Goal: Answer question/provide support

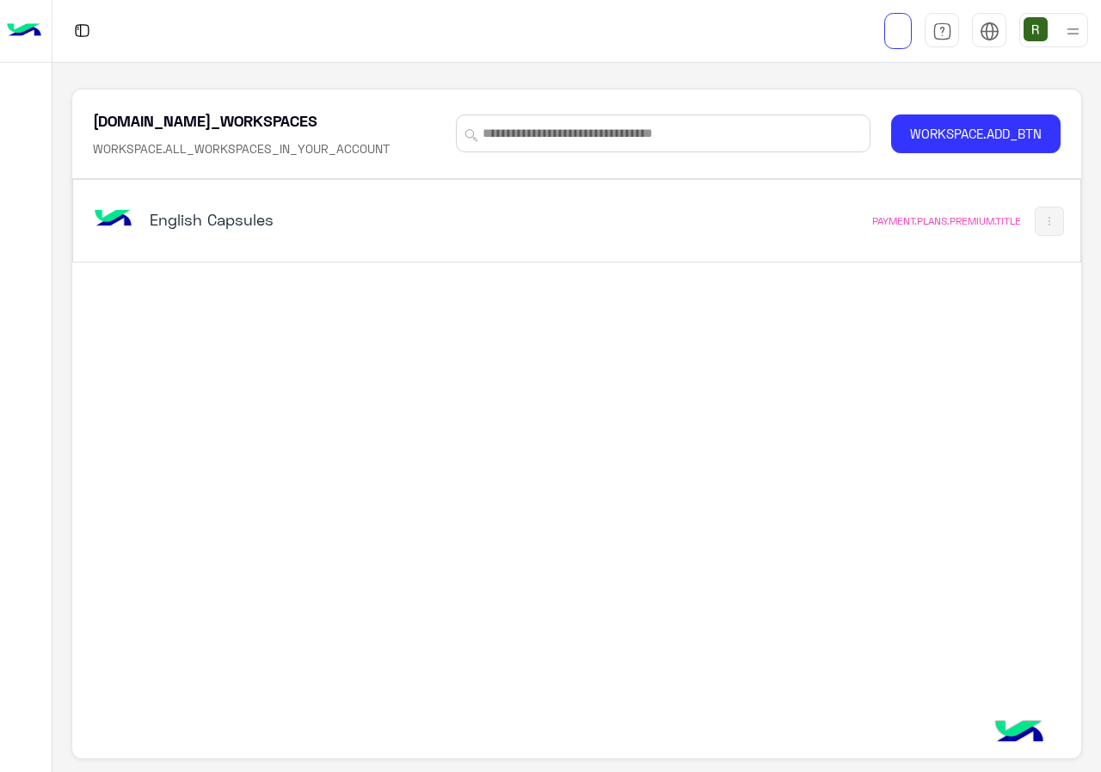
click at [336, 250] on div "English Capsules PAYMENT.PLANS.PREMIUM.TITLE" at bounding box center [576, 221] width 1007 height 82
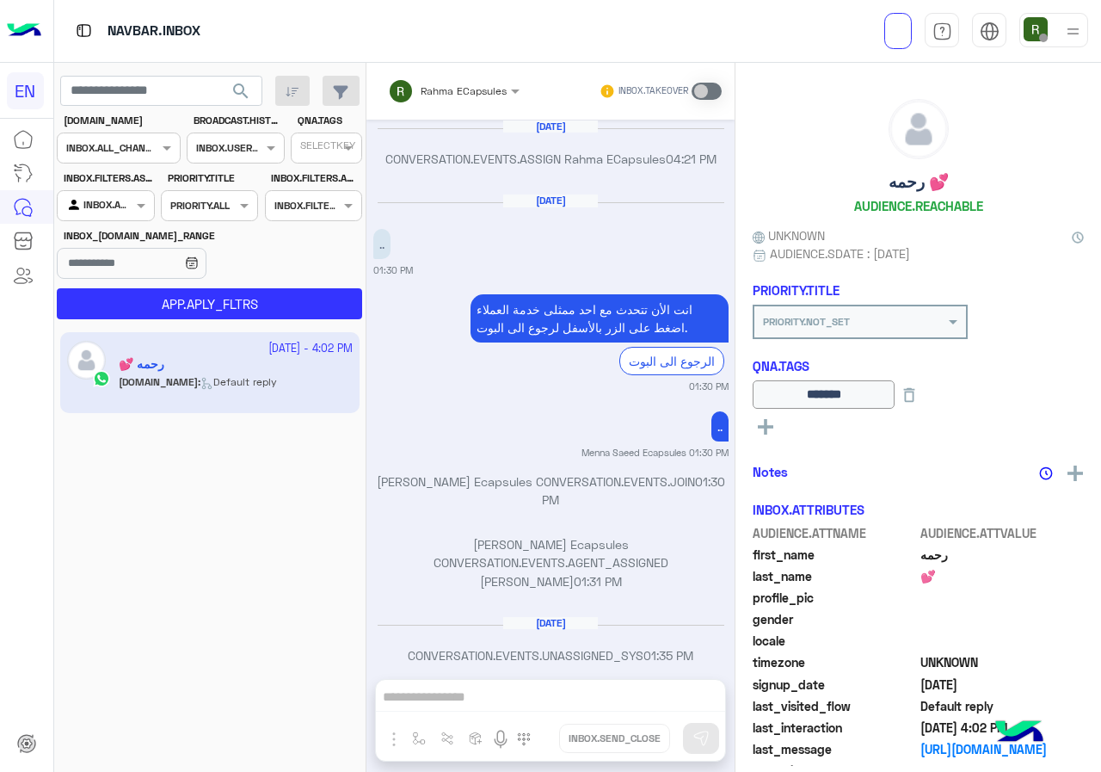
scroll to position [1078, 0]
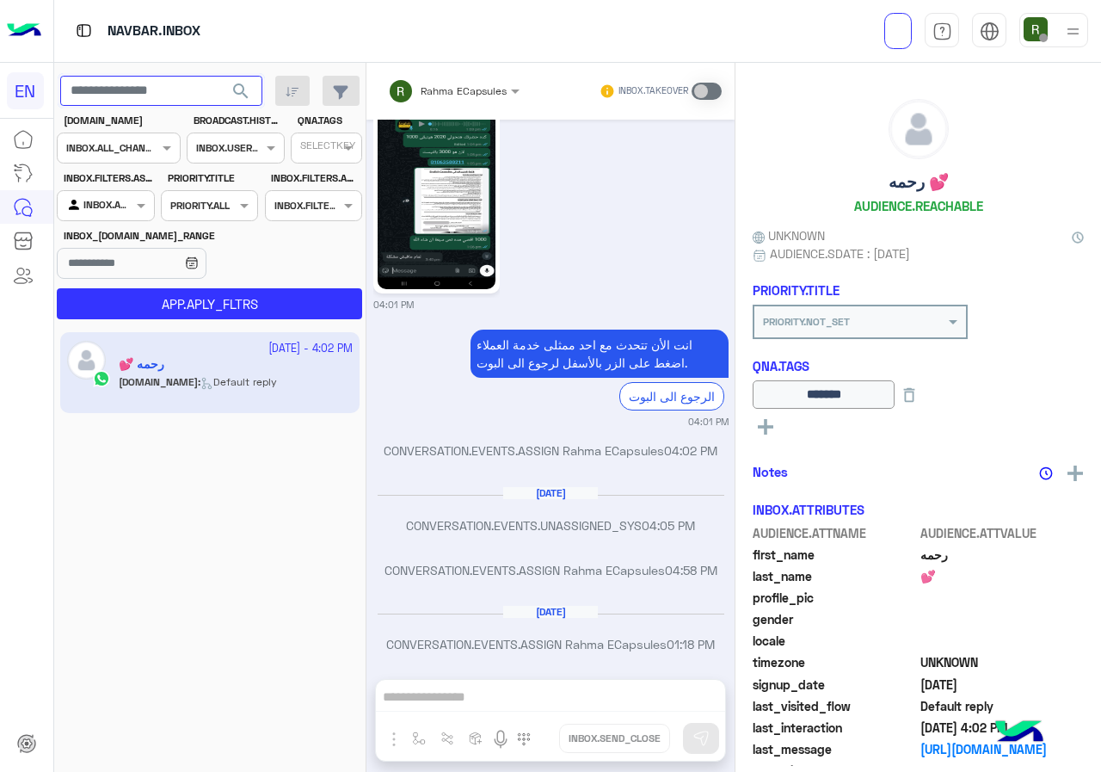
paste input "**********"
type input "**********"
click at [241, 119] on label "BROADCAST.HISTORY.STATUES" at bounding box center [238, 120] width 89 height 15
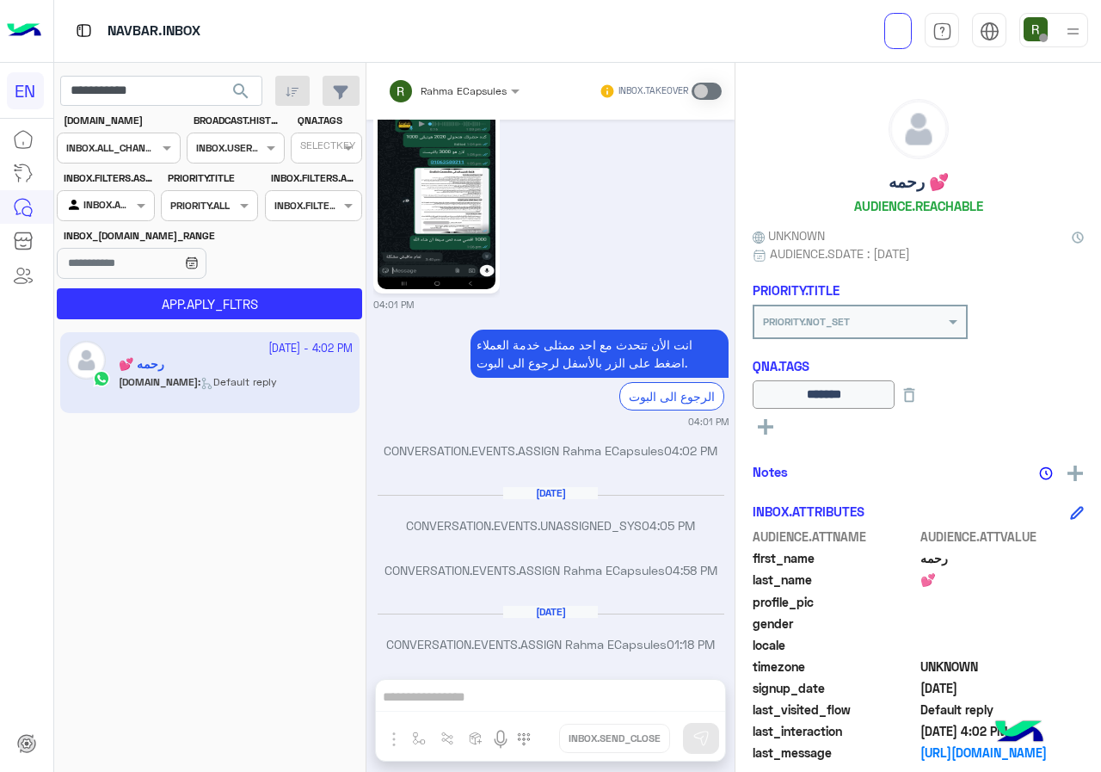
click at [242, 96] on span "search" at bounding box center [241, 91] width 21 height 21
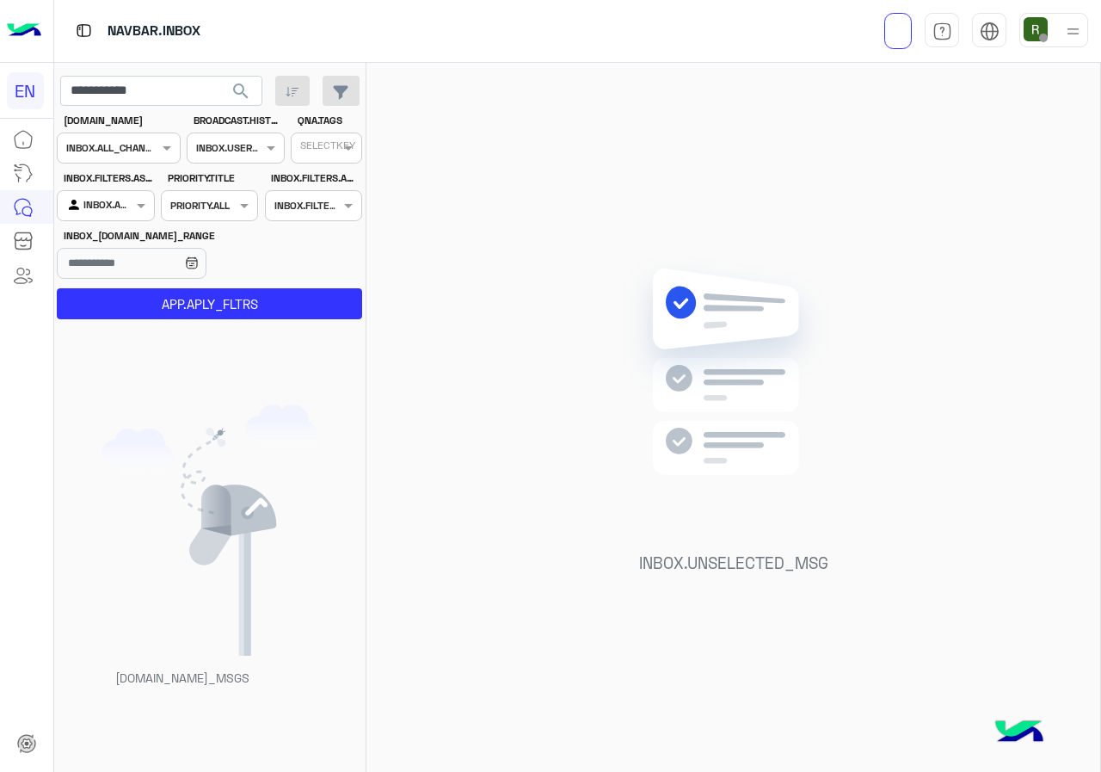
click at [125, 197] on div at bounding box center [106, 203] width 96 height 16
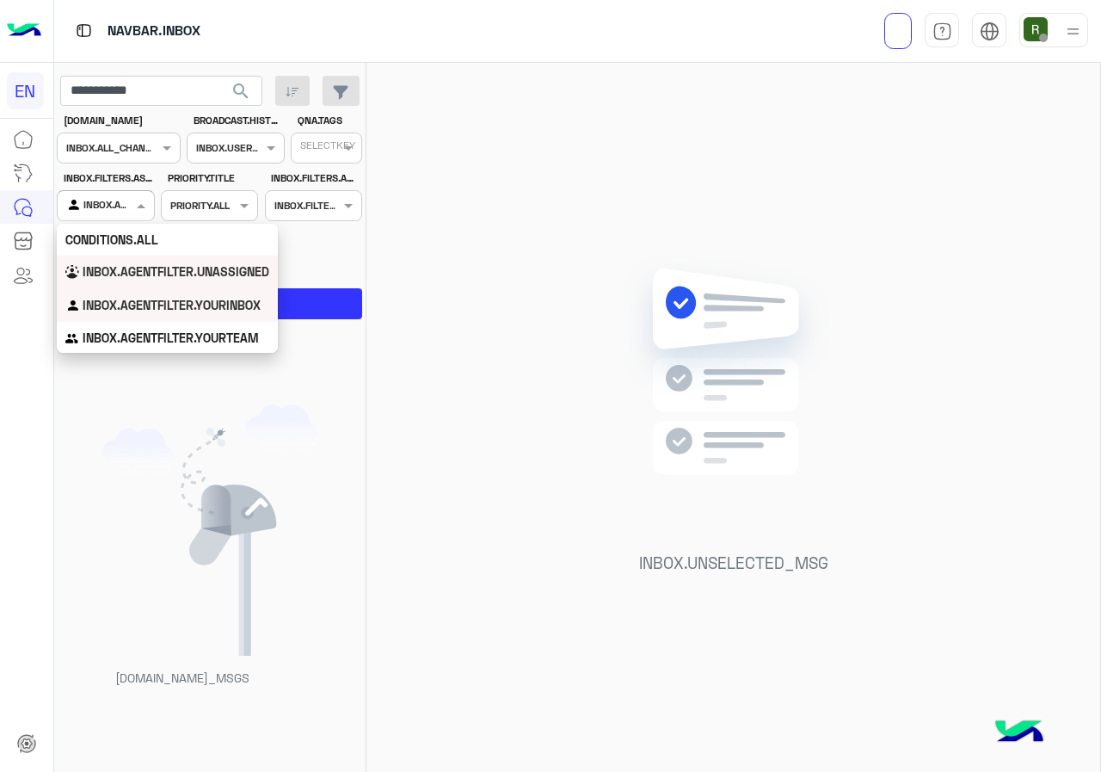
click at [139, 279] on b "INBOX.AGENTFILTER.UNASSIGNED" at bounding box center [176, 271] width 187 height 15
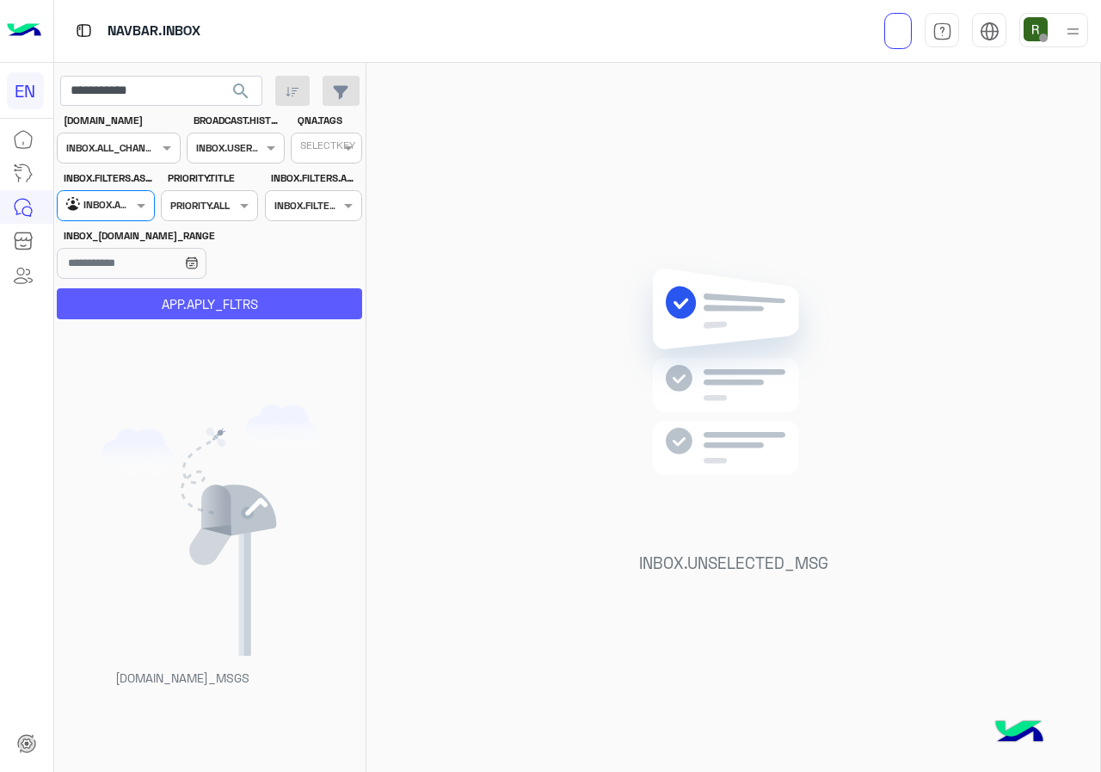
click at [150, 303] on button "APP.APLY_FLTRS" at bounding box center [209, 303] width 305 height 31
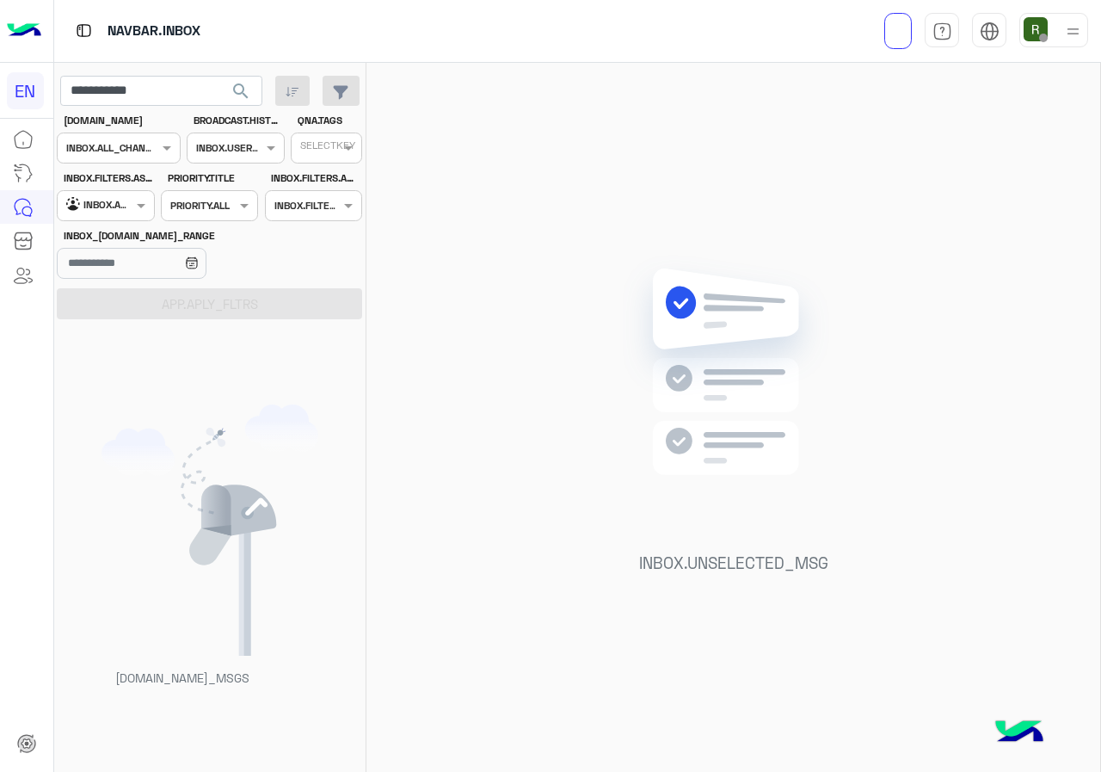
click at [140, 151] on div at bounding box center [119, 146] width 122 height 16
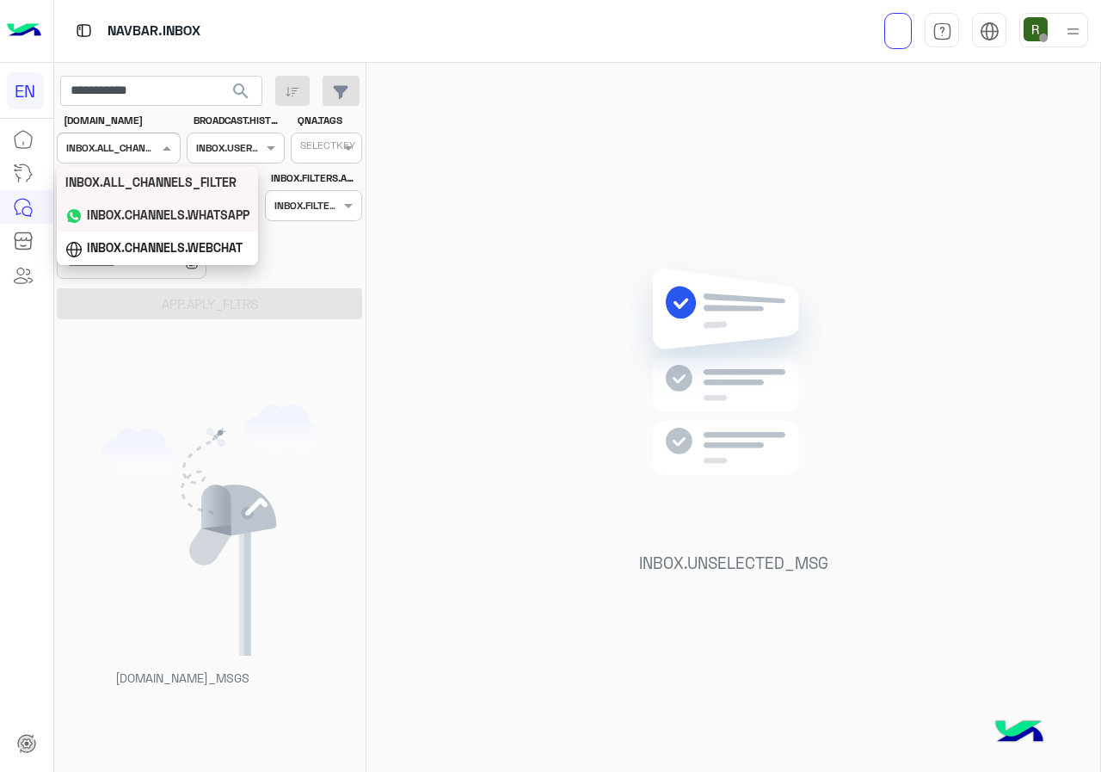
click at [157, 209] on b "INBOX.CHANNELS.WHATSAPP" at bounding box center [168, 214] width 163 height 15
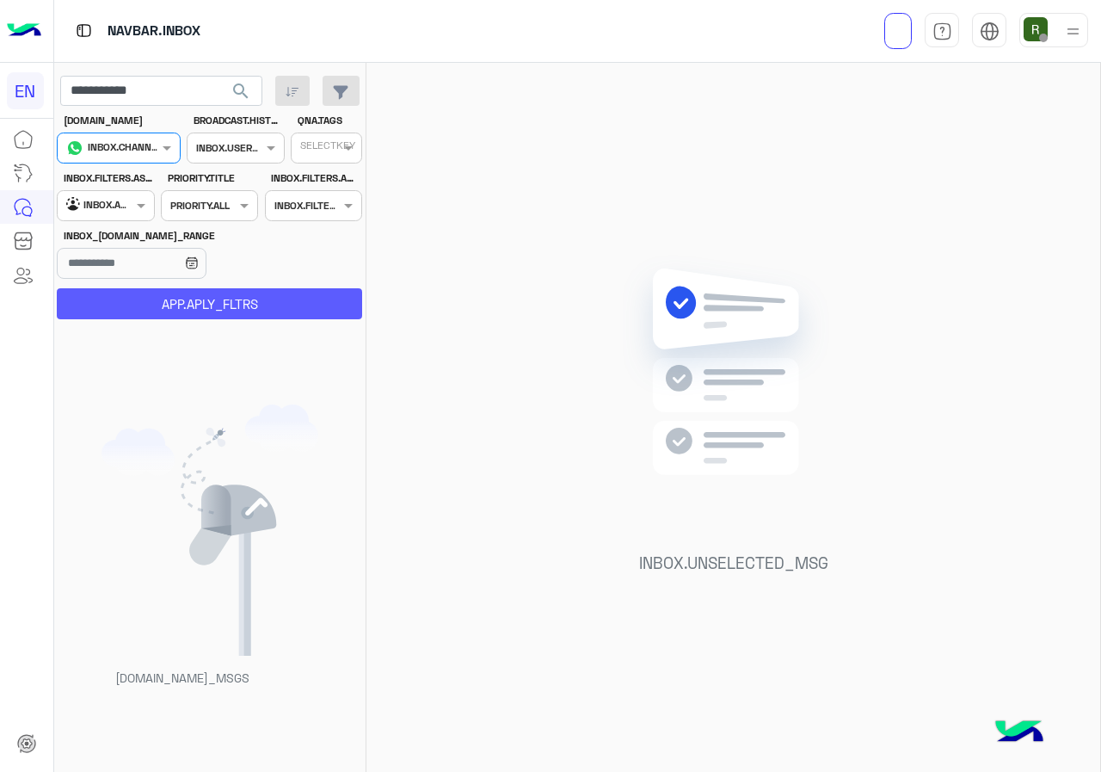
click at [180, 289] on button "APP.APLY_FLTRS" at bounding box center [209, 303] width 305 height 31
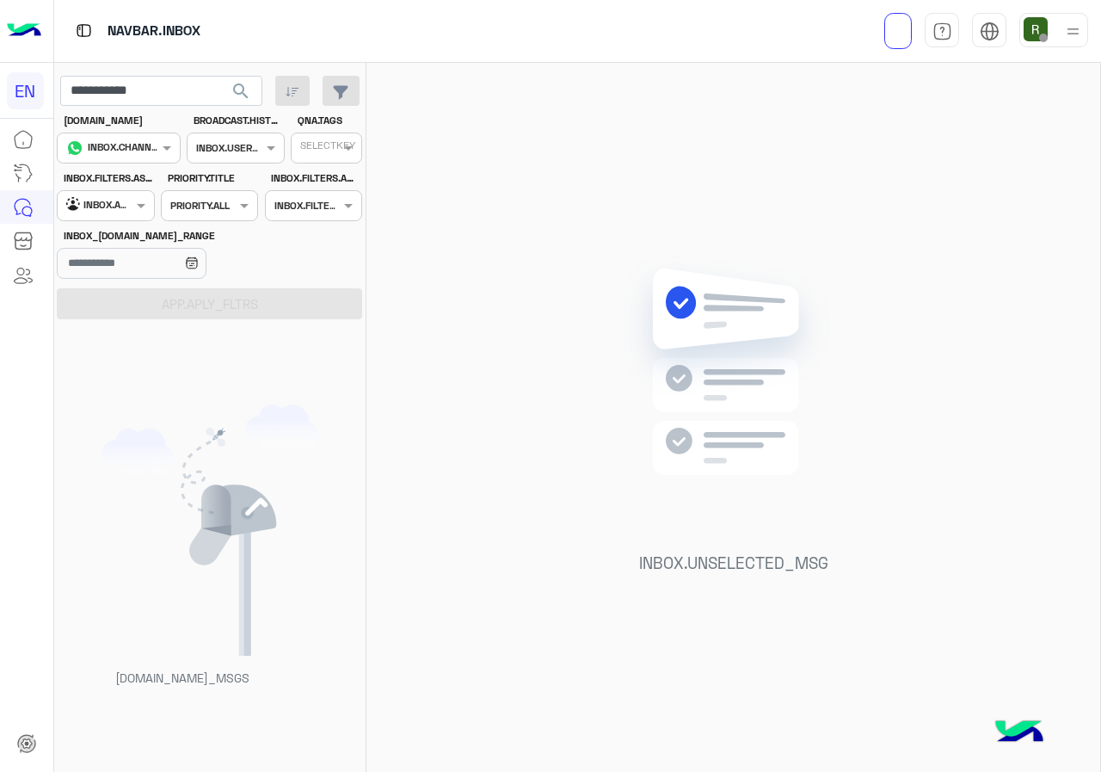
click at [124, 188] on div "INBOX.FILTERS.ASSIGNED_TO Agent Filter INBOX.AGENTFILTER.UNASSIGNED" at bounding box center [105, 195] width 97 height 51
click at [128, 205] on div at bounding box center [106, 203] width 96 height 16
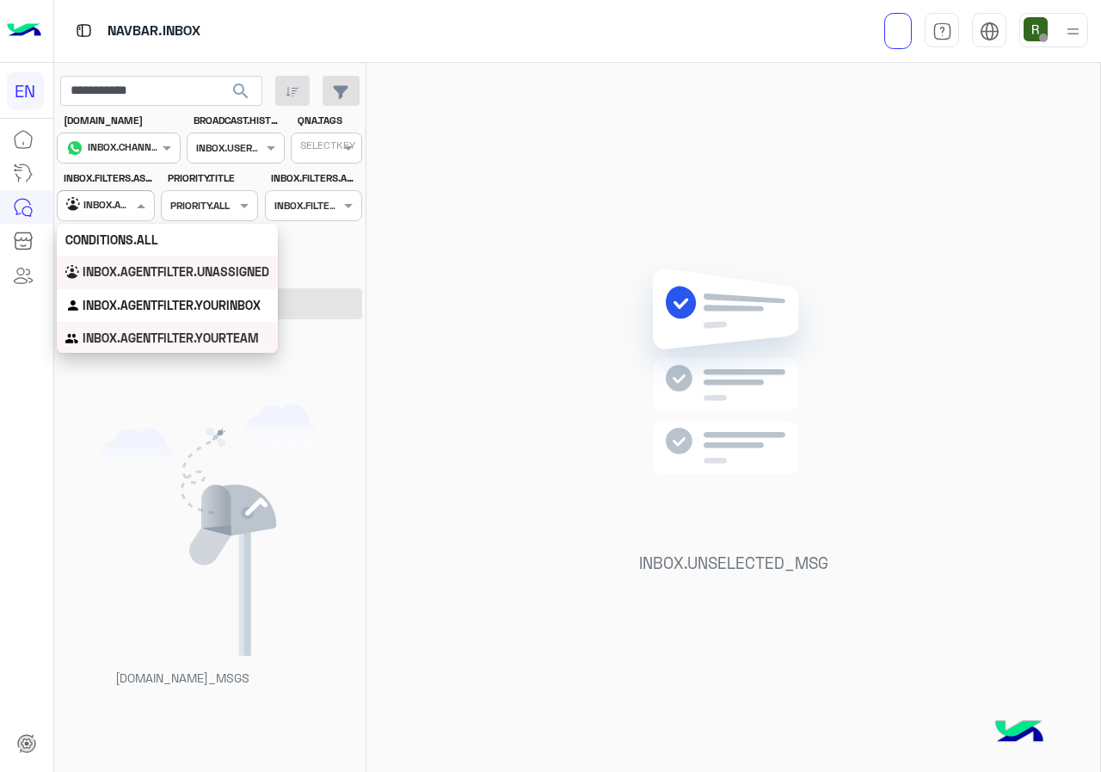
click at [133, 340] on b "INBOX.AGENTFILTER.YOURTEAM" at bounding box center [171, 337] width 176 height 15
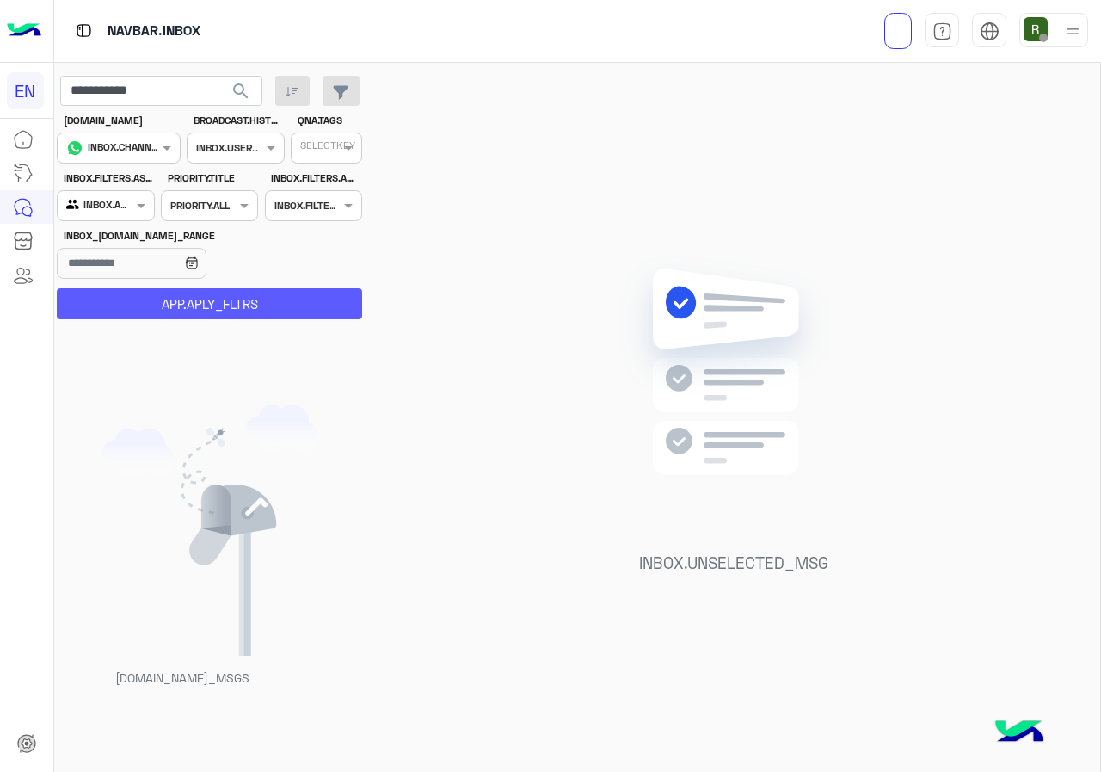
click at [151, 293] on button "APP.APLY_FLTRS" at bounding box center [209, 303] width 305 height 31
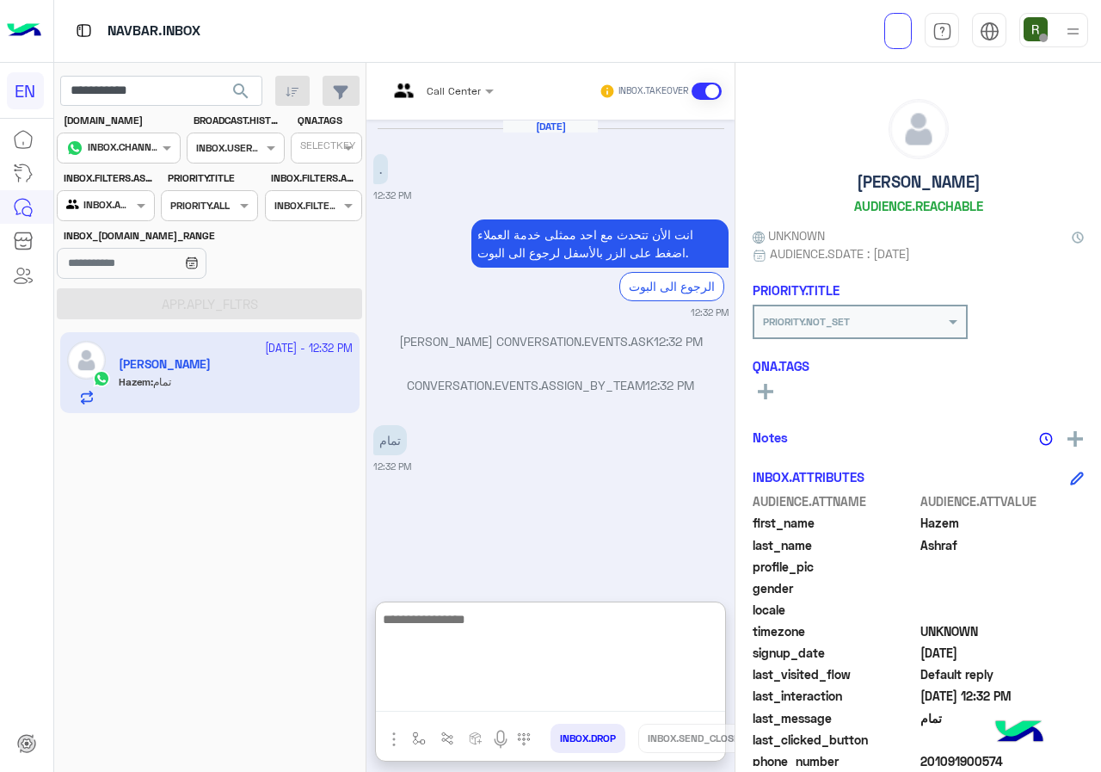
paste textarea "**********"
type textarea "**********"
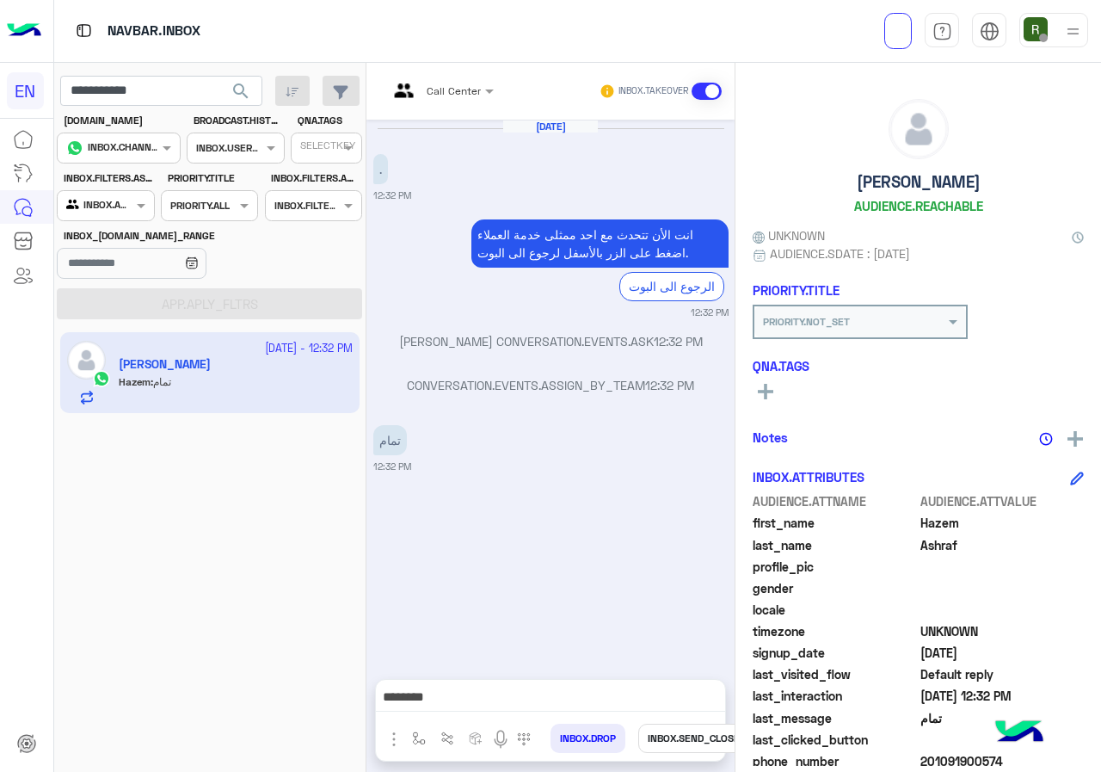
click at [646, 742] on button "INBOX.SEND_CLOSE" at bounding box center [693, 738] width 111 height 29
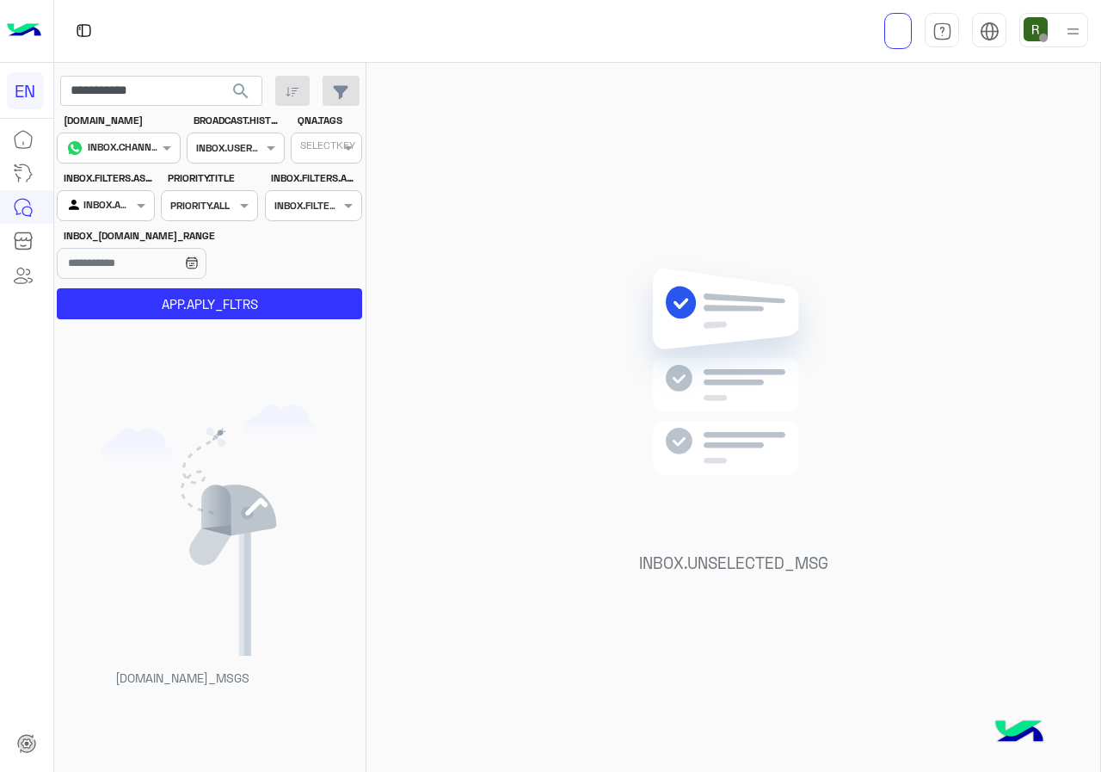
click at [131, 201] on div at bounding box center [106, 203] width 96 height 16
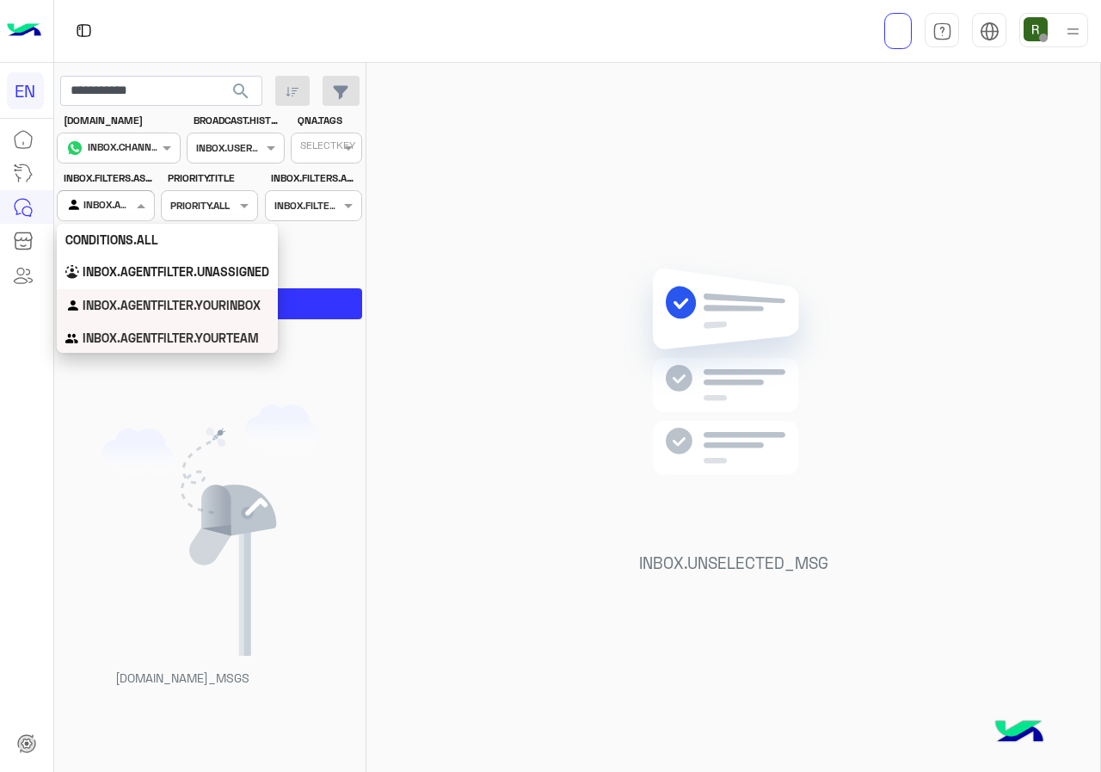
click at [126, 350] on div "INBOX.AGENTFILTER.YOURTEAM" at bounding box center [167, 339] width 221 height 34
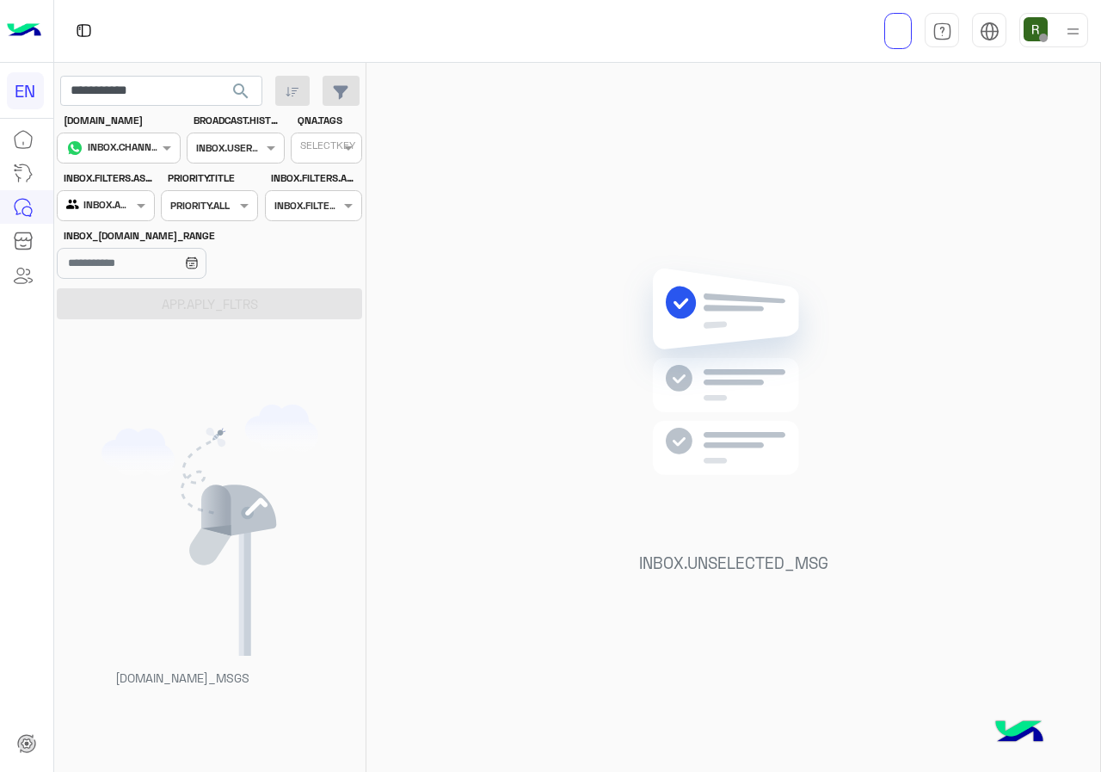
click at [229, 92] on button "search" at bounding box center [241, 94] width 42 height 37
click at [115, 219] on div "Agent Filter INBOX.AGENTFILTER.YOURTEAM" at bounding box center [105, 205] width 97 height 31
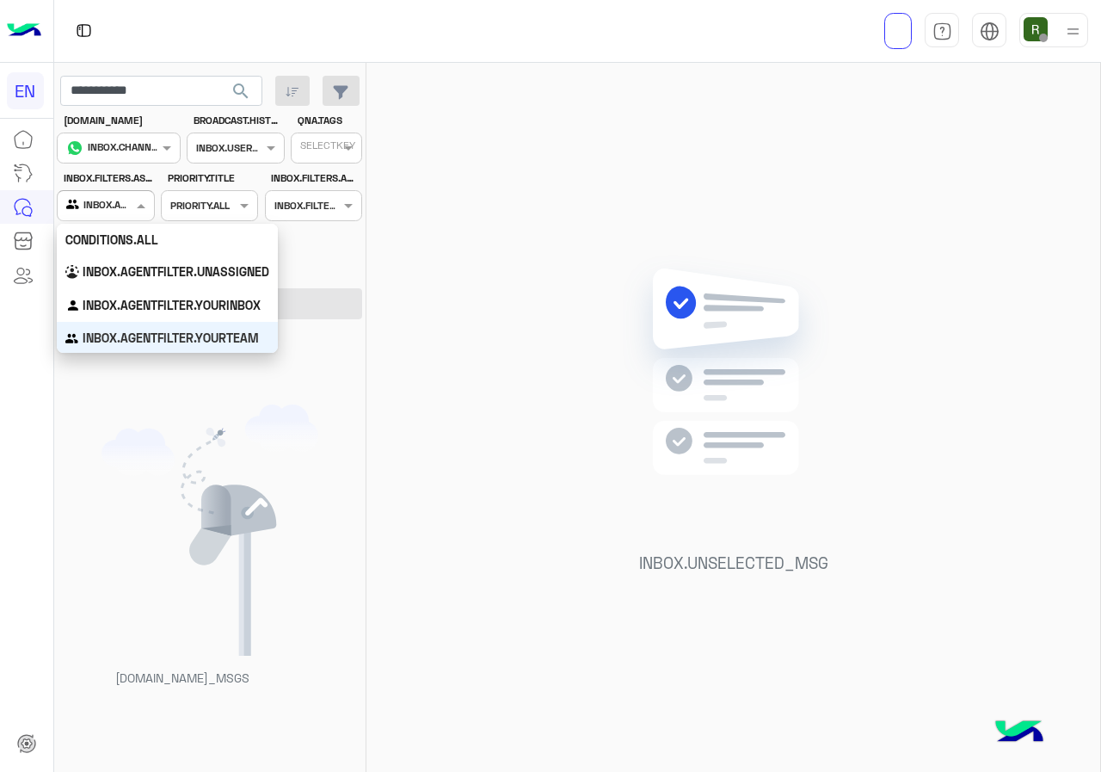
scroll to position [3, 0]
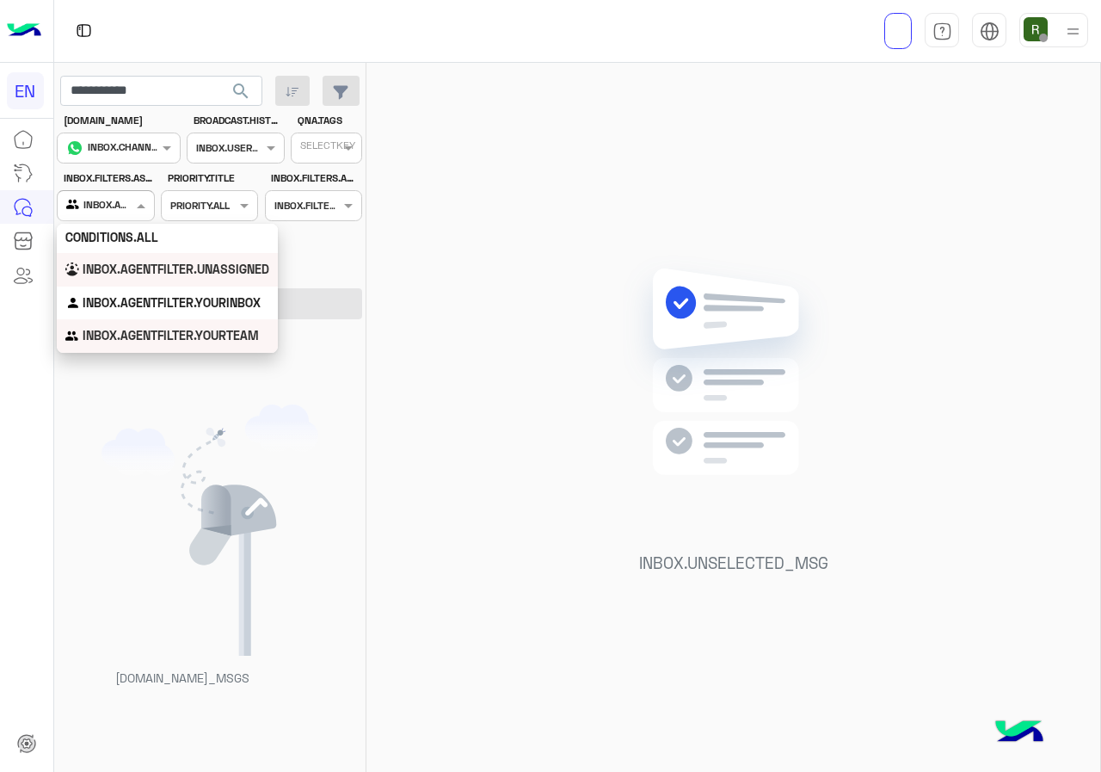
click at [131, 293] on div "INBOX.AGENTFILTER.YOURINBOX" at bounding box center [167, 304] width 221 height 34
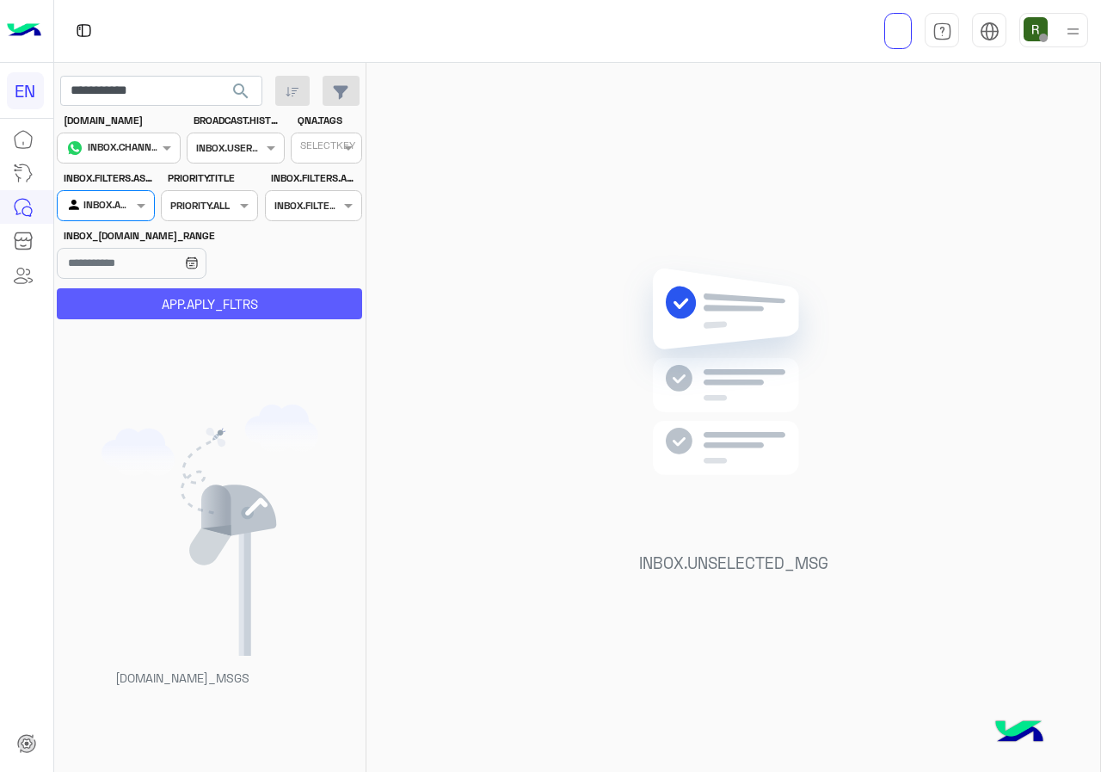
click at [140, 299] on button "APP.APLY_FLTRS" at bounding box center [209, 303] width 305 height 31
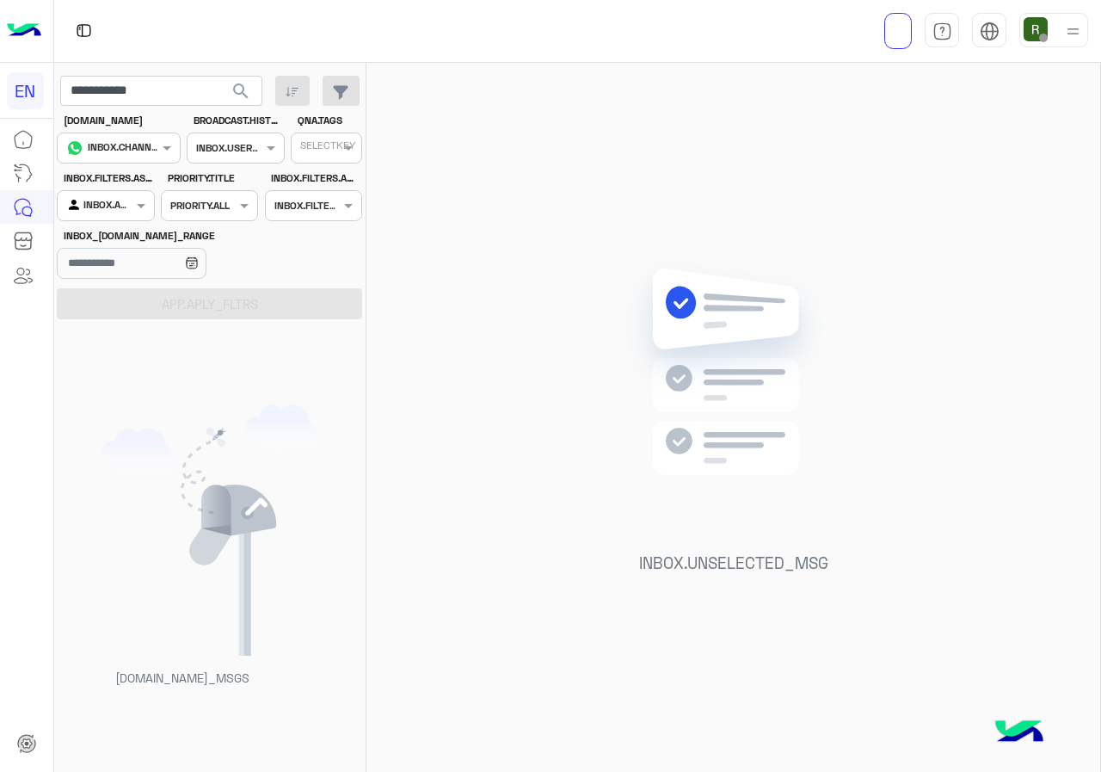
click at [121, 199] on div at bounding box center [106, 203] width 96 height 16
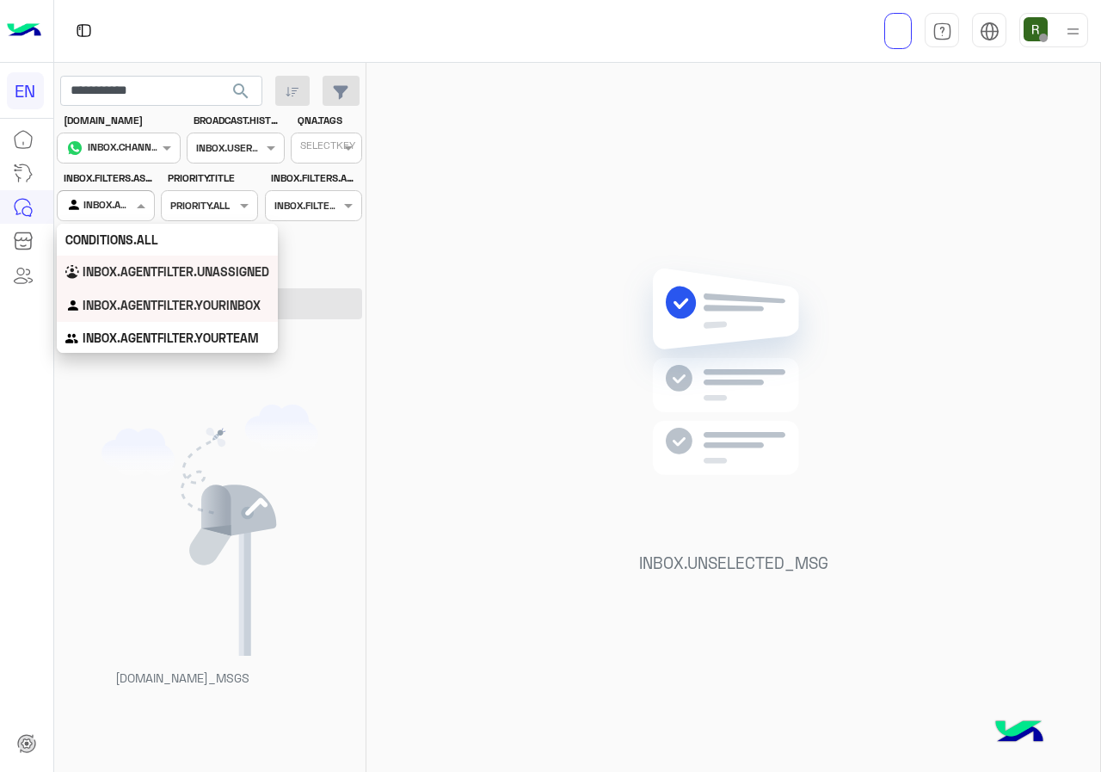
click at [132, 268] on b "INBOX.AGENTFILTER.UNASSIGNED" at bounding box center [176, 271] width 187 height 15
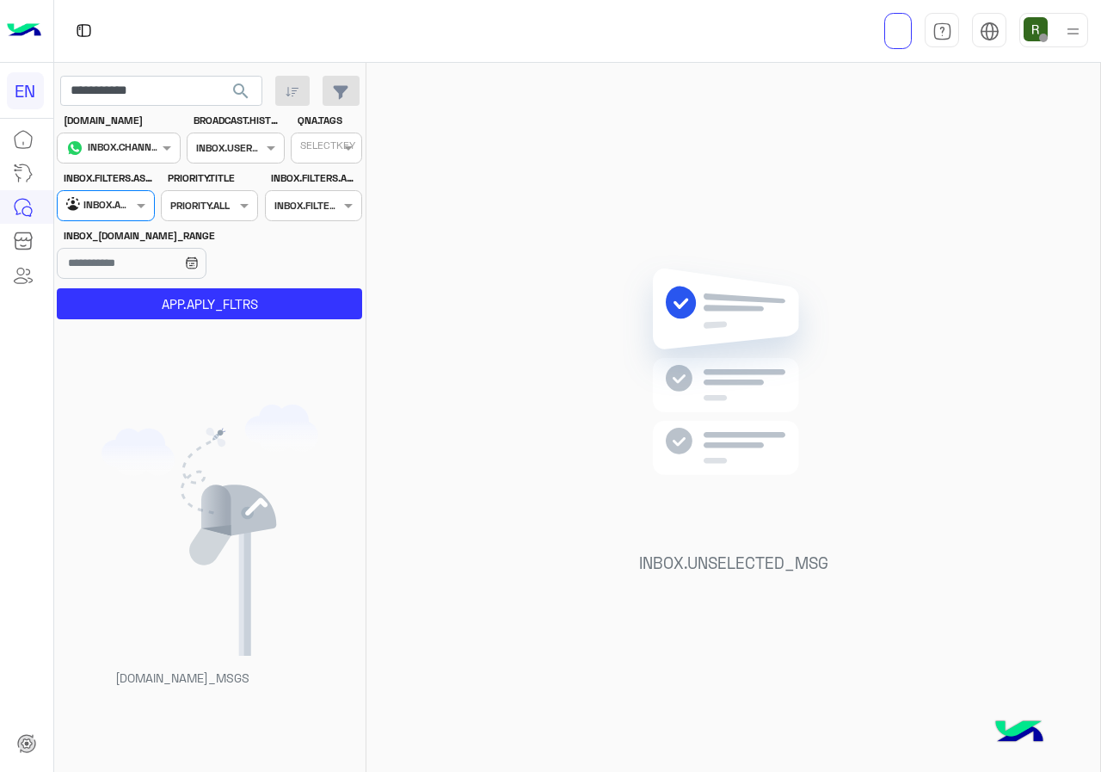
click at [148, 330] on div "[DOMAIN_NAME]_MSGS" at bounding box center [210, 552] width 312 height 453
click at [146, 310] on button "APP.APLY_FLTRS" at bounding box center [209, 303] width 305 height 31
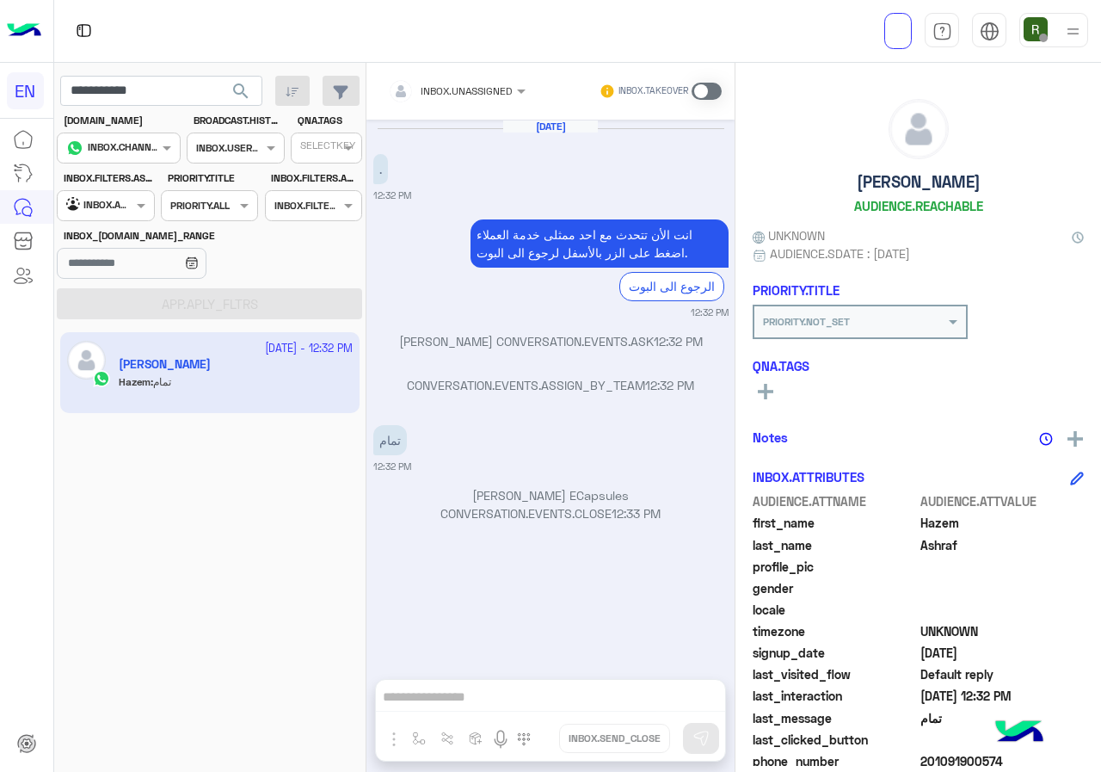
click at [769, 398] on icon at bounding box center [765, 391] width 15 height 15
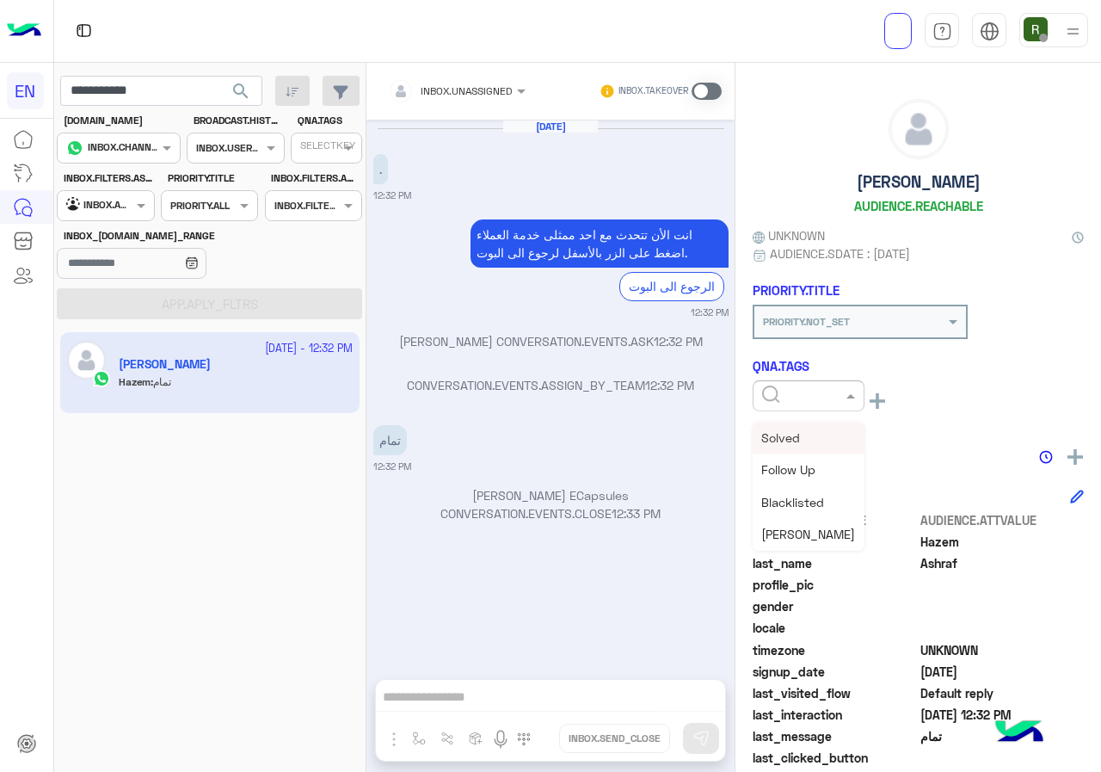
click at [824, 435] on div "Solved" at bounding box center [809, 438] width 112 height 32
click at [863, 446] on div "Notes" at bounding box center [918, 456] width 331 height 22
